Goal: Check status: Check status

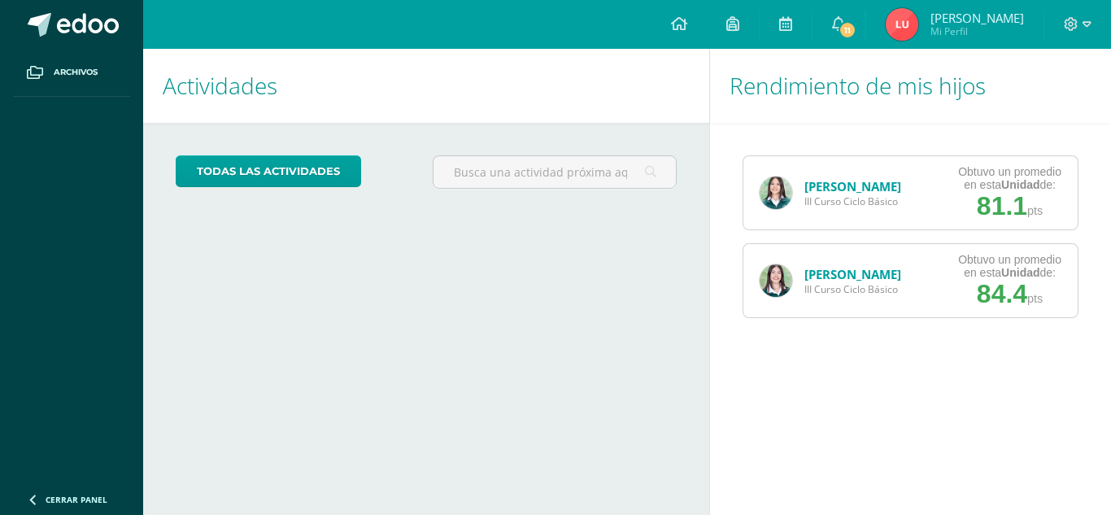
click at [779, 286] on img at bounding box center [775, 280] width 33 height 33
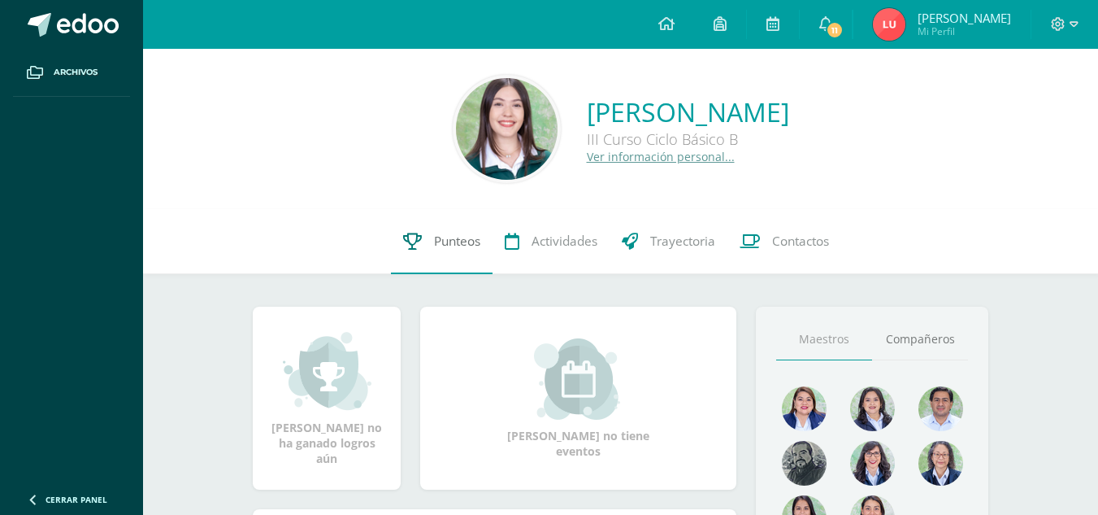
click at [431, 241] on link "Punteos" at bounding box center [442, 241] width 102 height 65
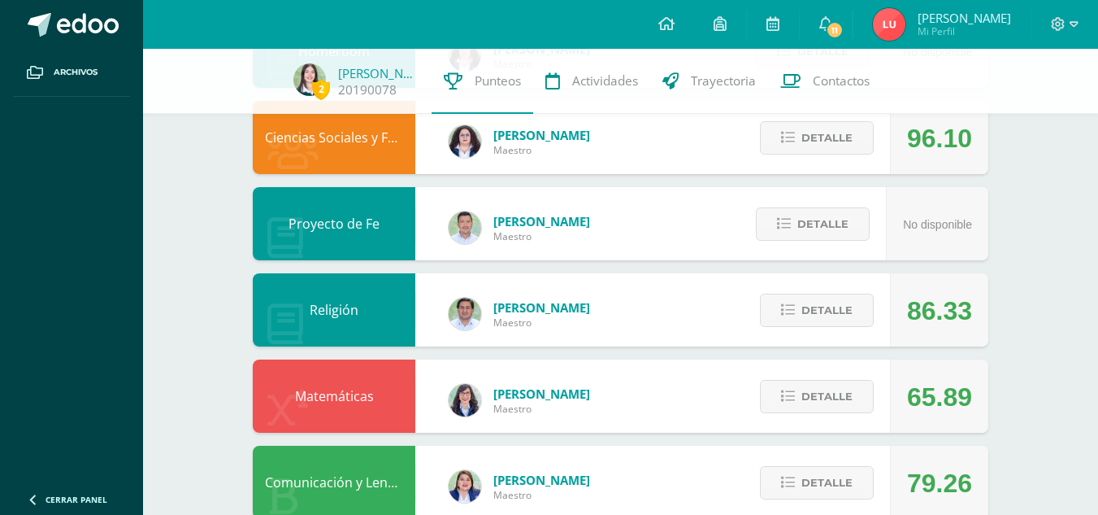
scroll to position [454, 0]
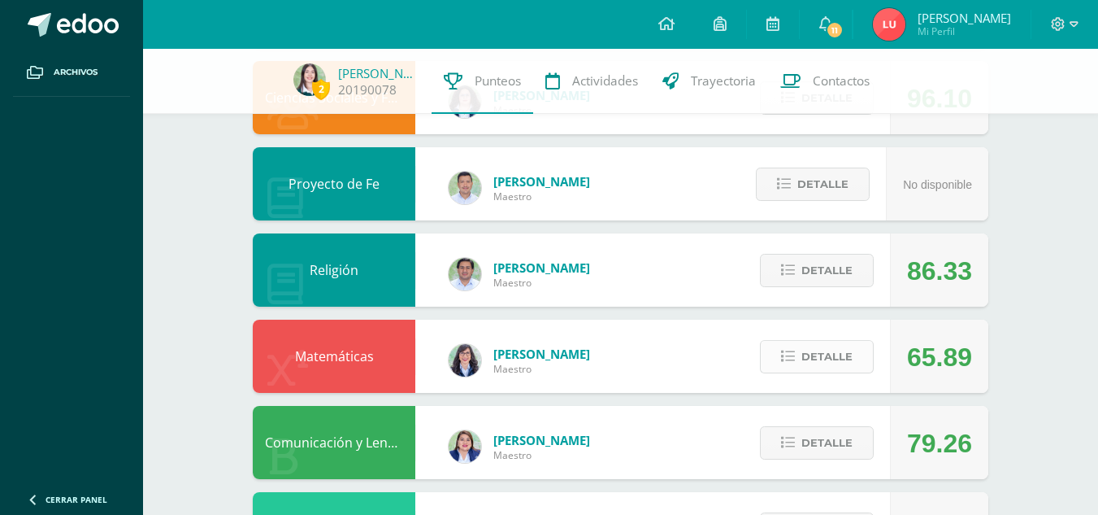
click at [859, 359] on button "Detalle" at bounding box center [817, 356] width 114 height 33
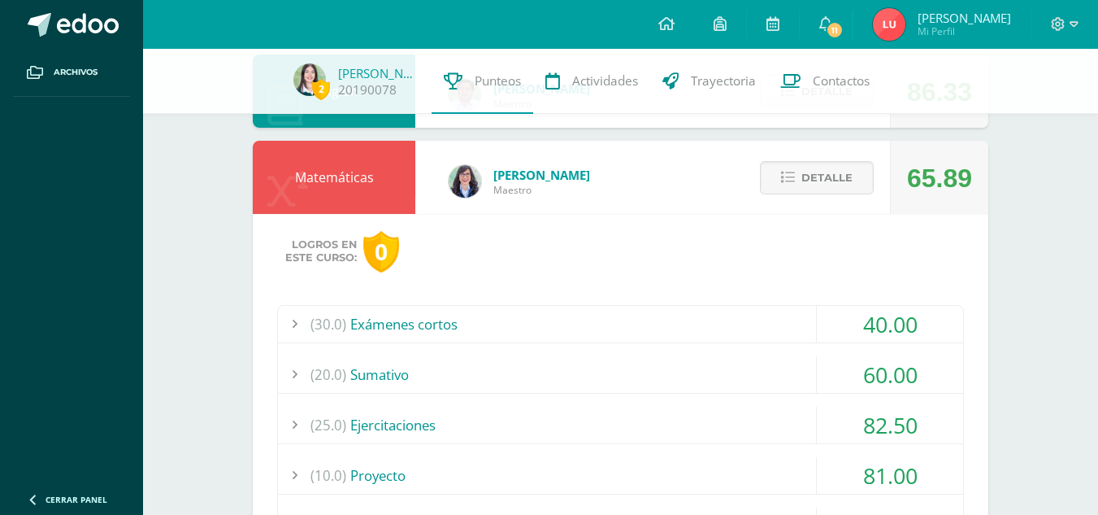
scroll to position [633, 0]
click at [703, 372] on div "(20.0) Sumativo" at bounding box center [620, 373] width 685 height 37
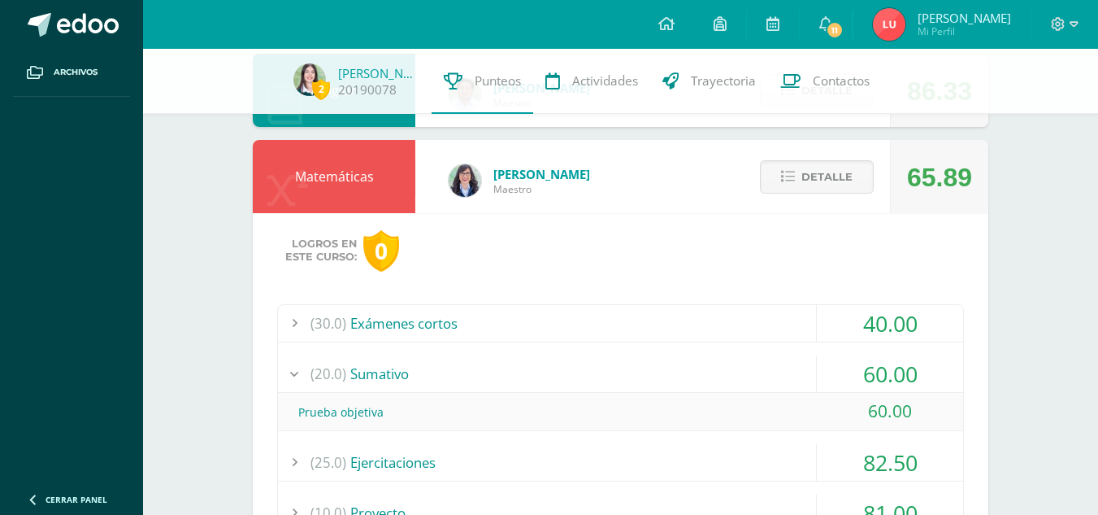
click at [703, 372] on div "(20.0) Sumativo" at bounding box center [620, 373] width 685 height 37
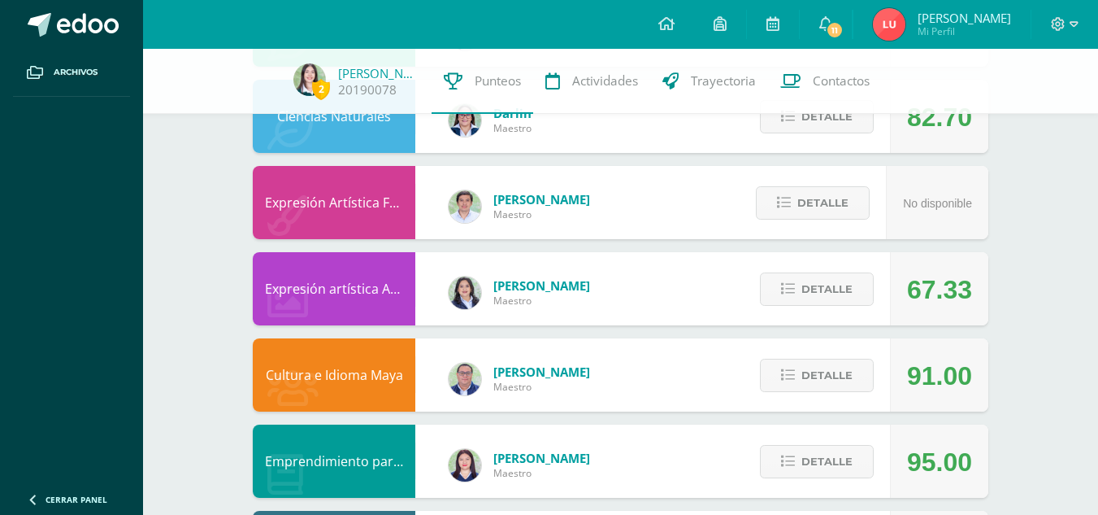
scroll to position [1518, 0]
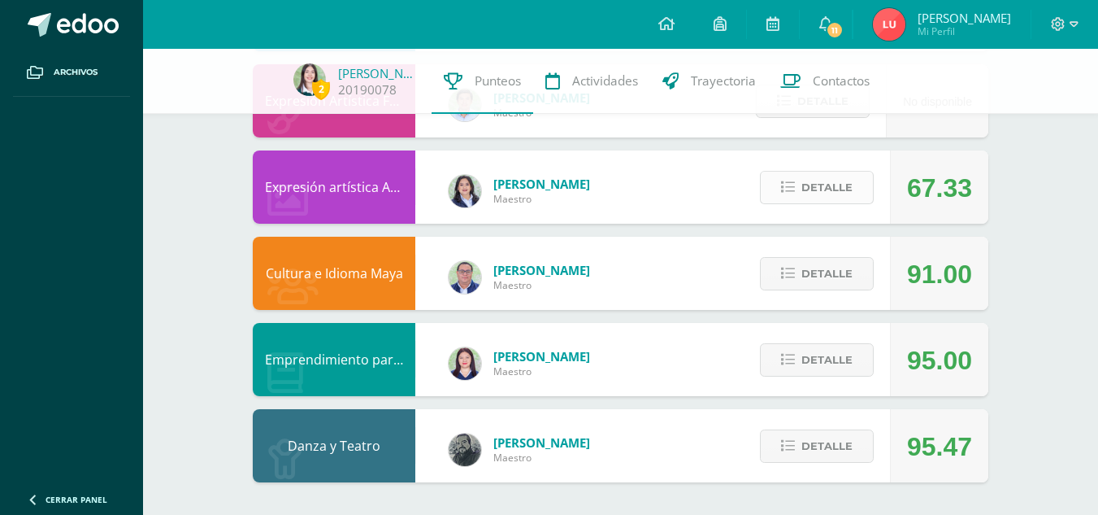
click at [841, 197] on span "Detalle" at bounding box center [827, 187] width 51 height 30
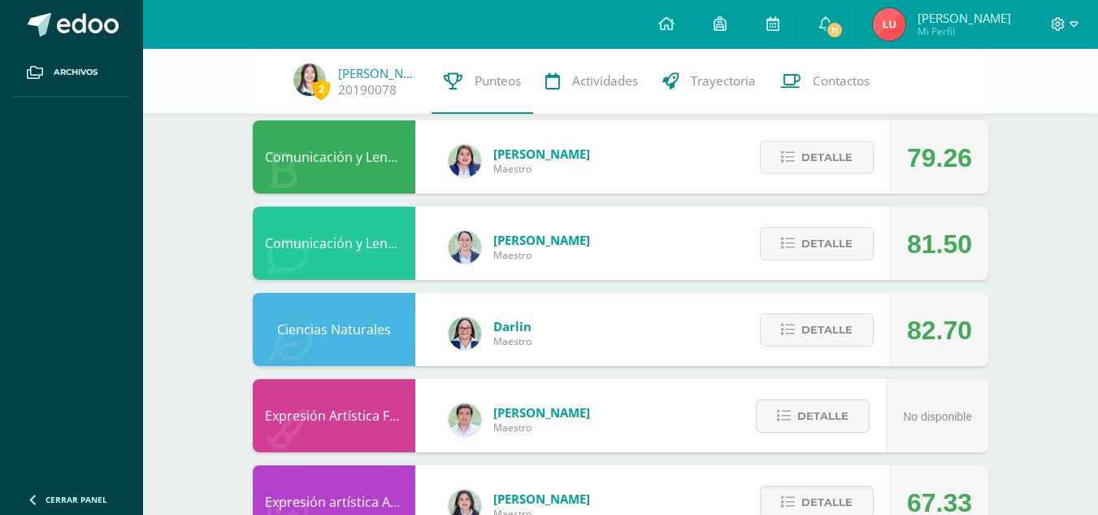
scroll to position [1199, 0]
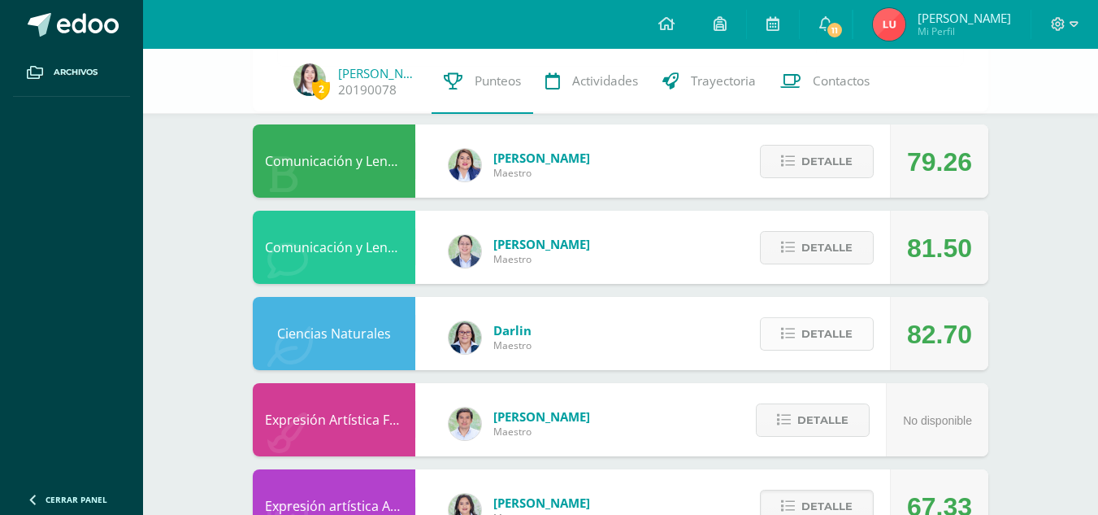
click at [829, 333] on span "Detalle" at bounding box center [827, 334] width 51 height 30
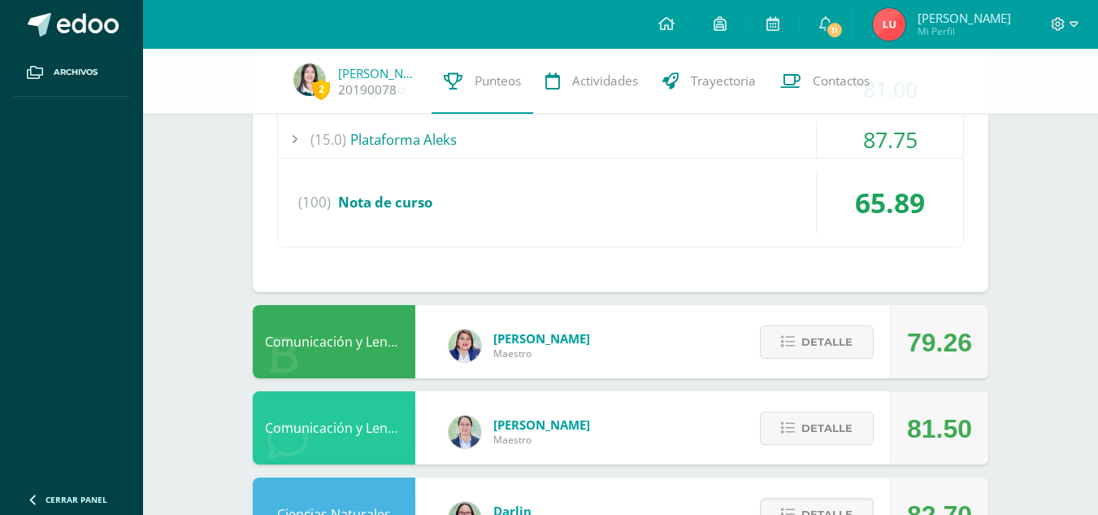
scroll to position [1018, 0]
click at [810, 334] on span "Detalle" at bounding box center [827, 343] width 51 height 30
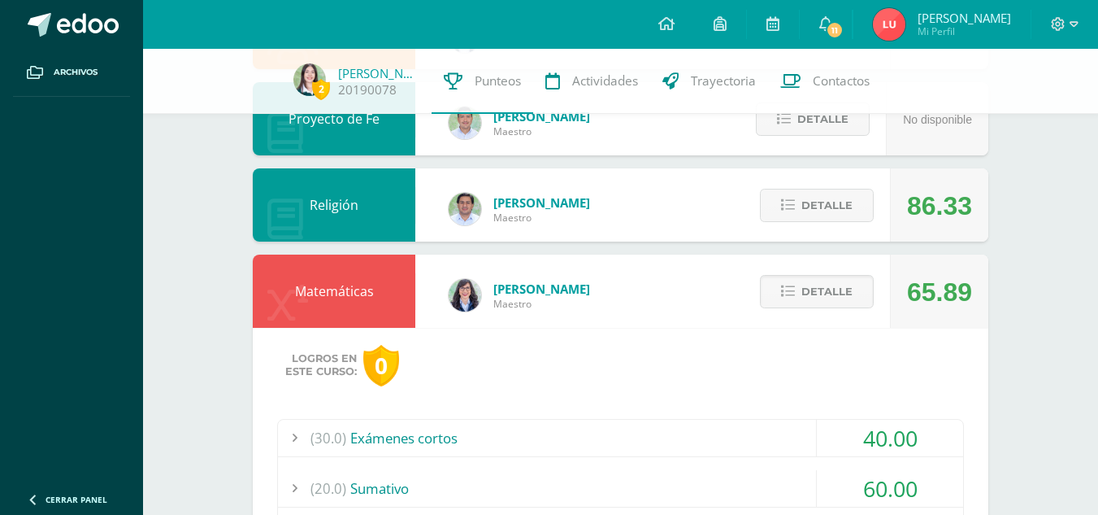
scroll to position [518, 0]
click at [831, 303] on span "Detalle" at bounding box center [827, 292] width 51 height 30
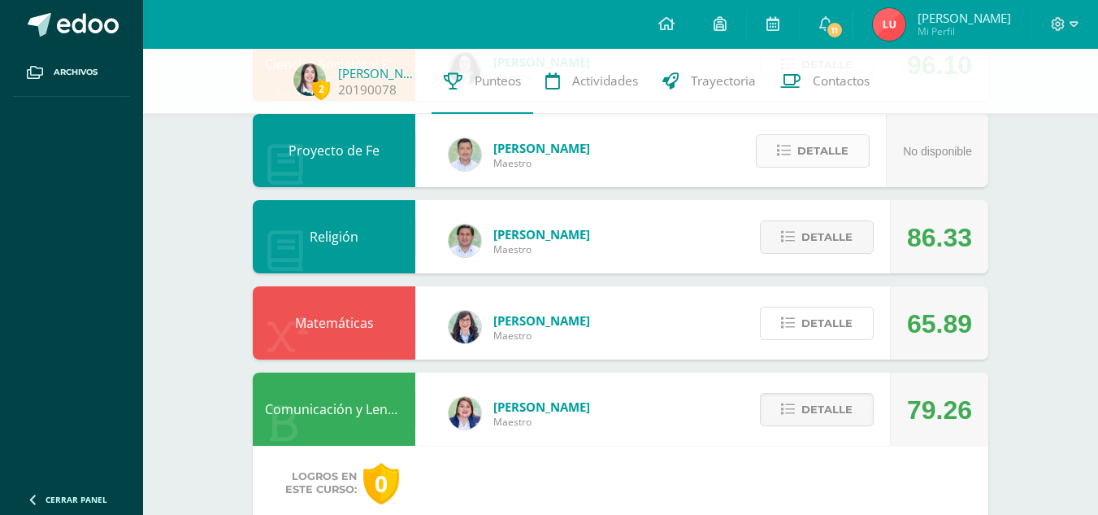
scroll to position [490, 0]
